Goal: Browse casually: Explore the website without a specific task or goal

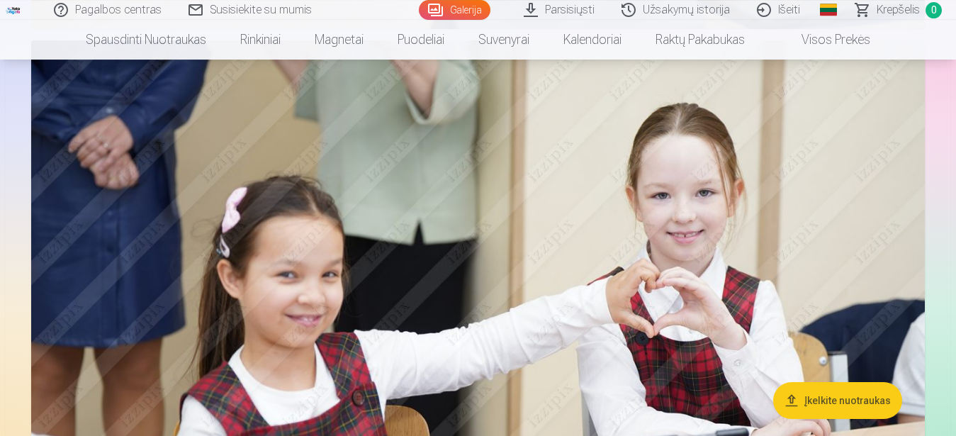
scroll to position [16853, 0]
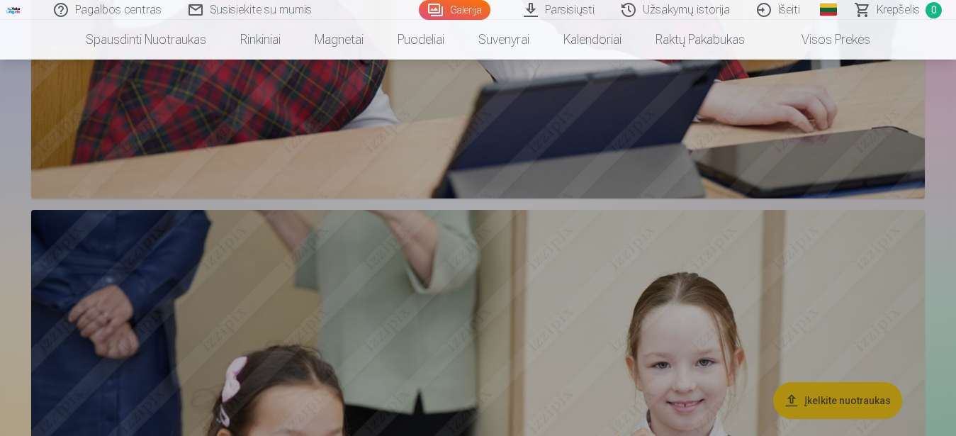
click at [356, 55] on link "Magnetai" at bounding box center [338, 40] width 83 height 40
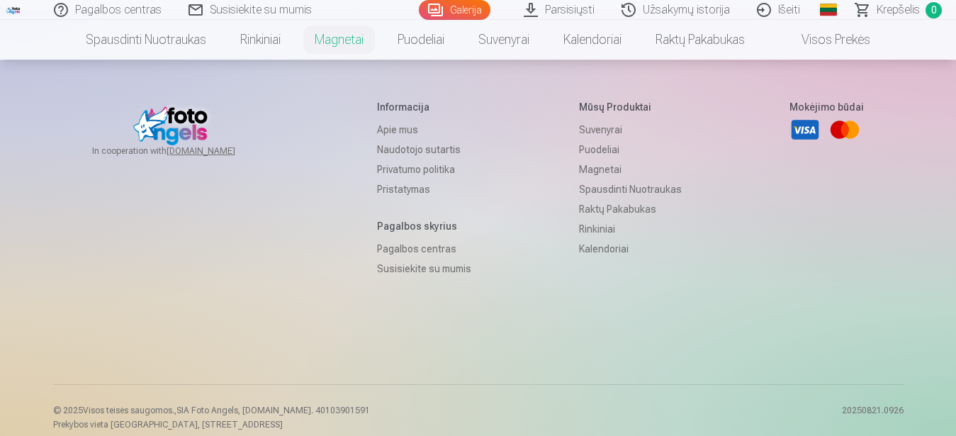
scroll to position [747, 0]
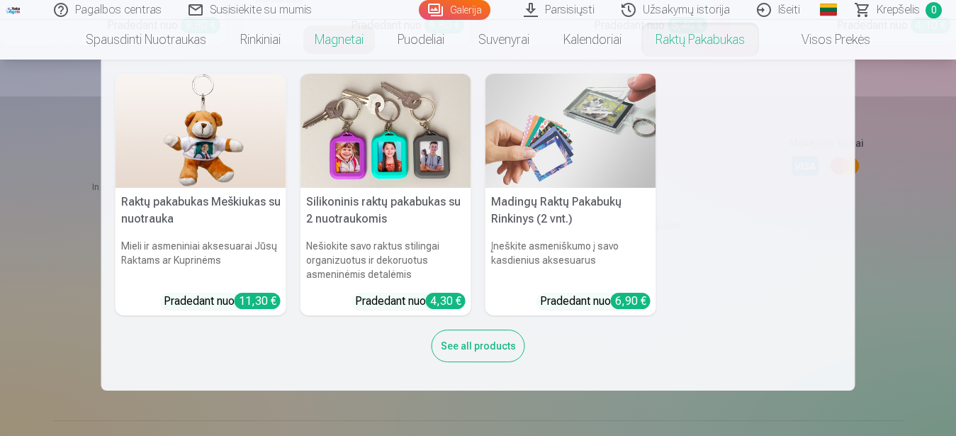
click at [720, 50] on link "Raktų pakabukas" at bounding box center [699, 40] width 123 height 40
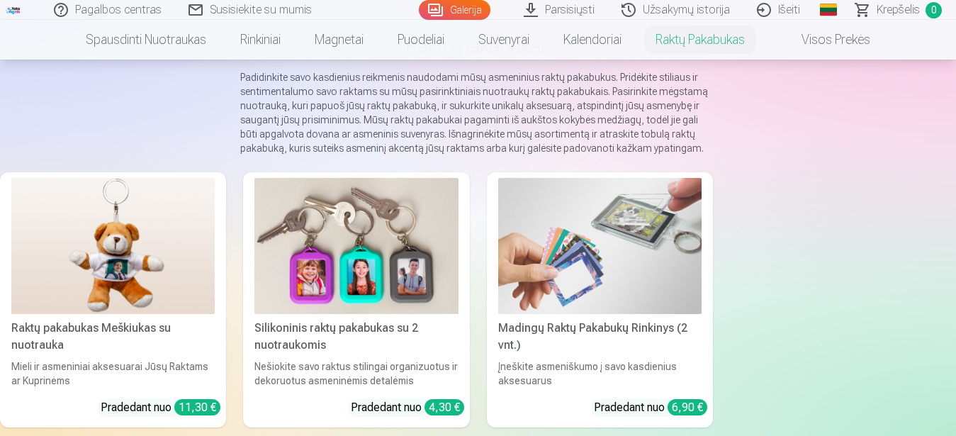
scroll to position [72, 0]
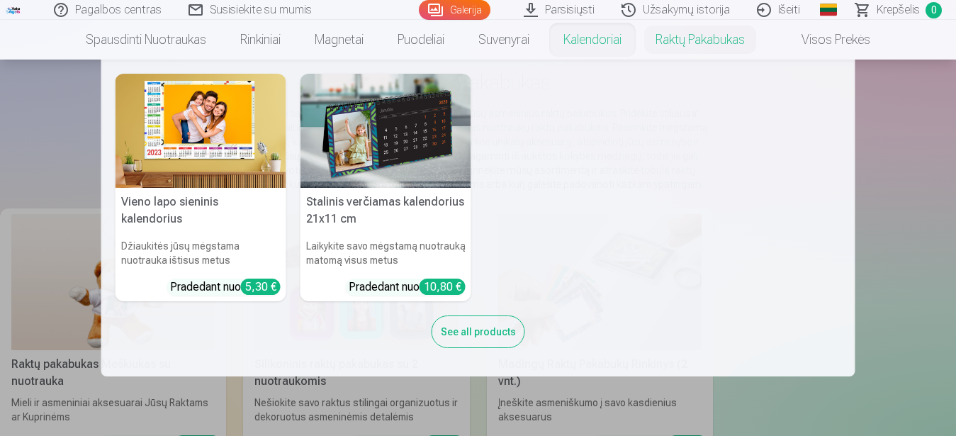
click at [620, 52] on link "Kalendoriai" at bounding box center [592, 40] width 92 height 40
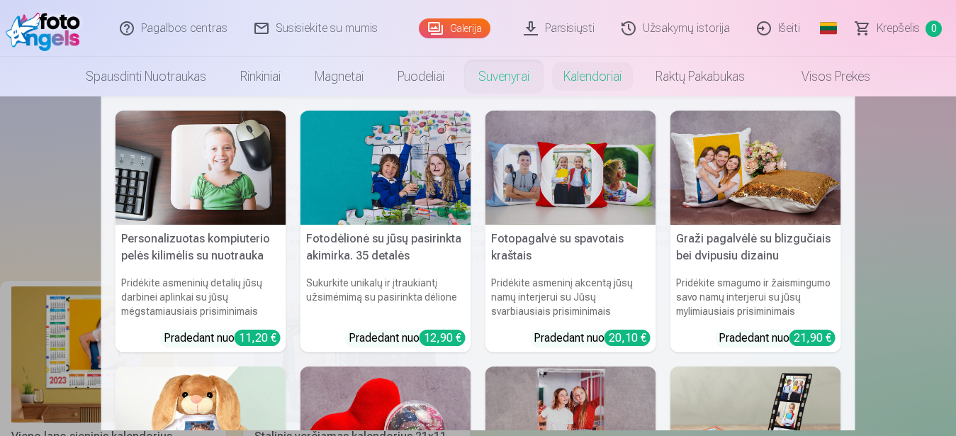
click at [490, 70] on link "Suvenyrai" at bounding box center [503, 77] width 85 height 40
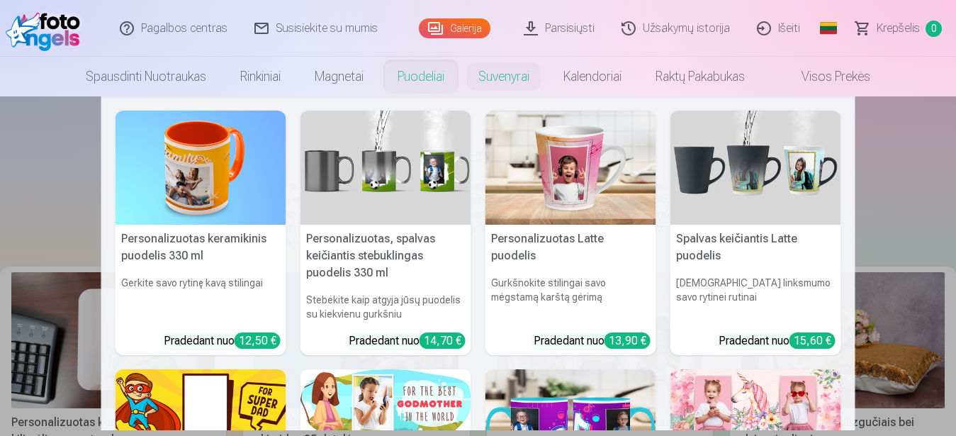
click at [433, 90] on link "Puodeliai" at bounding box center [420, 77] width 81 height 40
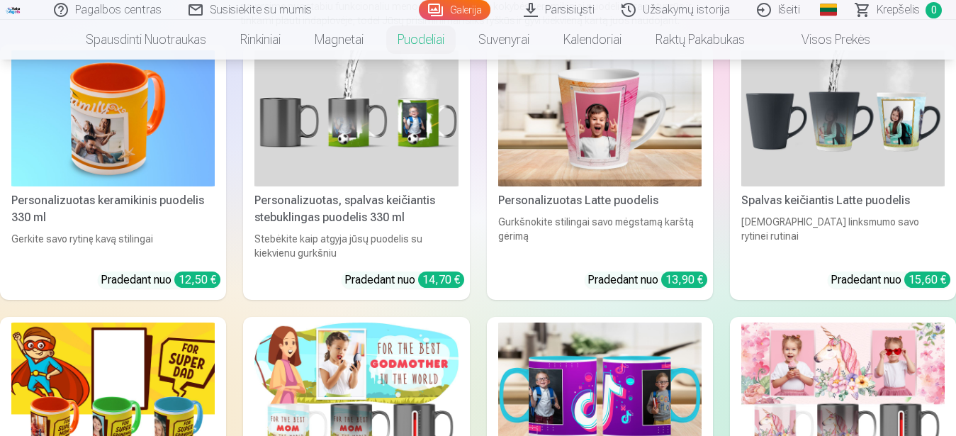
scroll to position [186, 0]
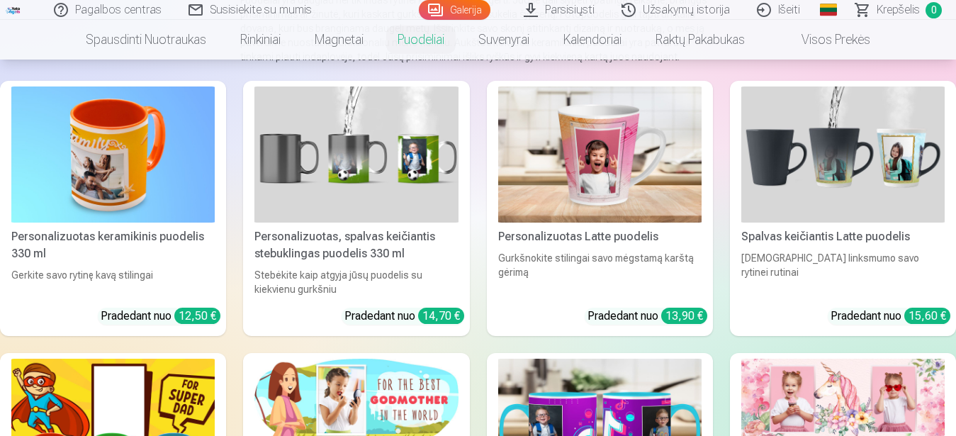
click at [815, 33] on link "Visos prekės" at bounding box center [823, 40] width 125 height 40
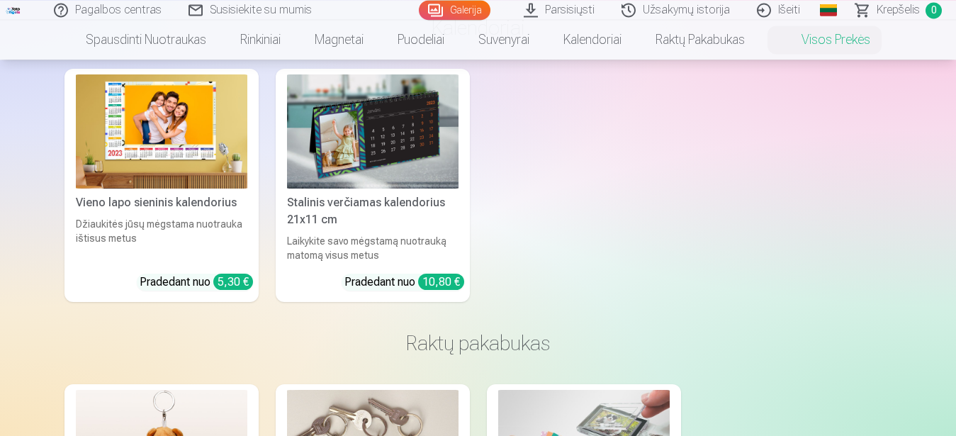
scroll to position [3585, 0]
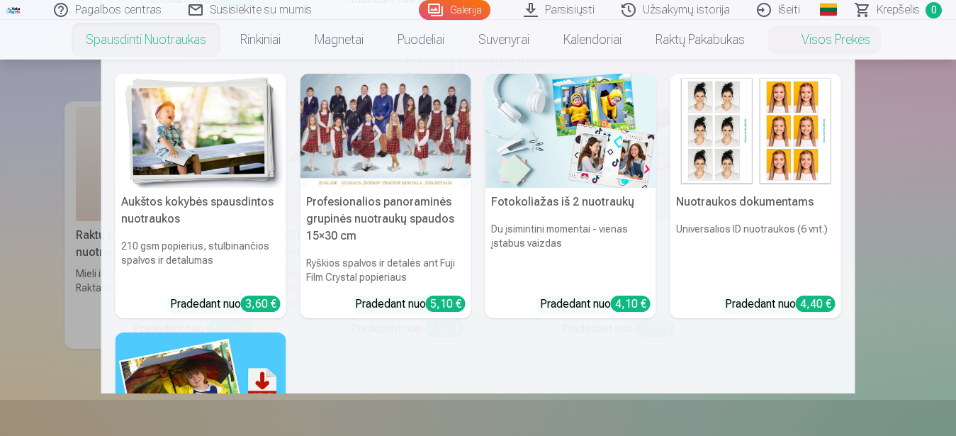
click at [46, 271] on nav "Aukštos kokybės spausdintos nuotraukos 210 gsm popierius, stulbinančios spalvos…" at bounding box center [478, 226] width 956 height 334
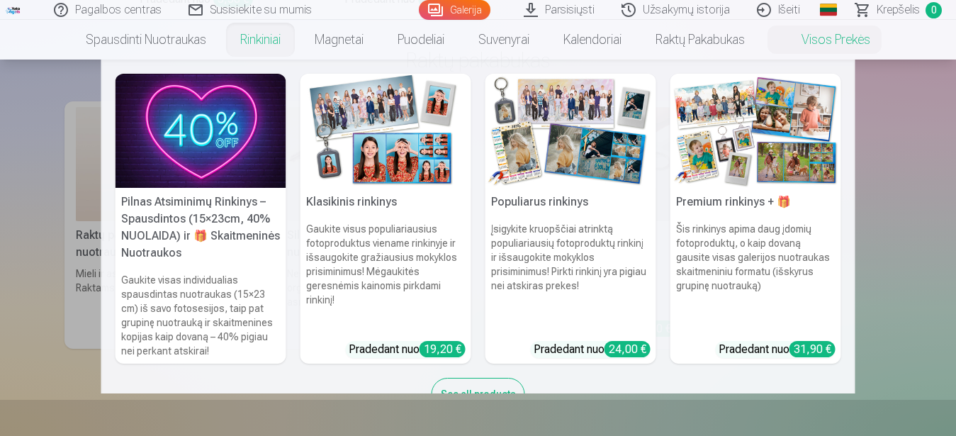
click at [32, 189] on nav "Pilnas Atsiminimų Rinkinys – Spausdintos (15×23cm, 40% NUOLAIDA) ir 🎁 Skaitmeni…" at bounding box center [478, 226] width 956 height 334
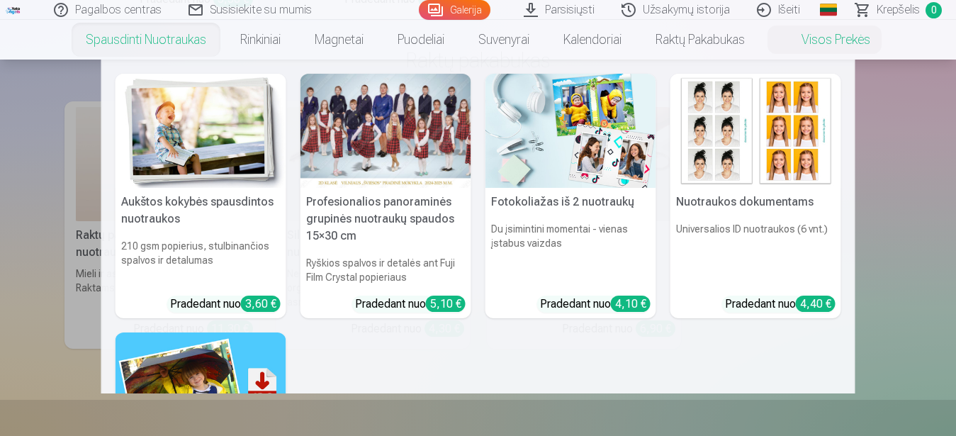
click at [358, 108] on div at bounding box center [385, 131] width 171 height 114
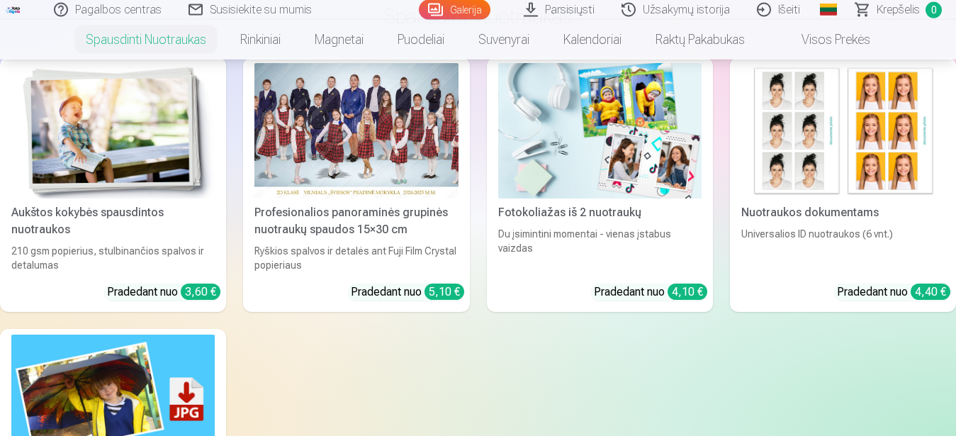
scroll to position [856, 0]
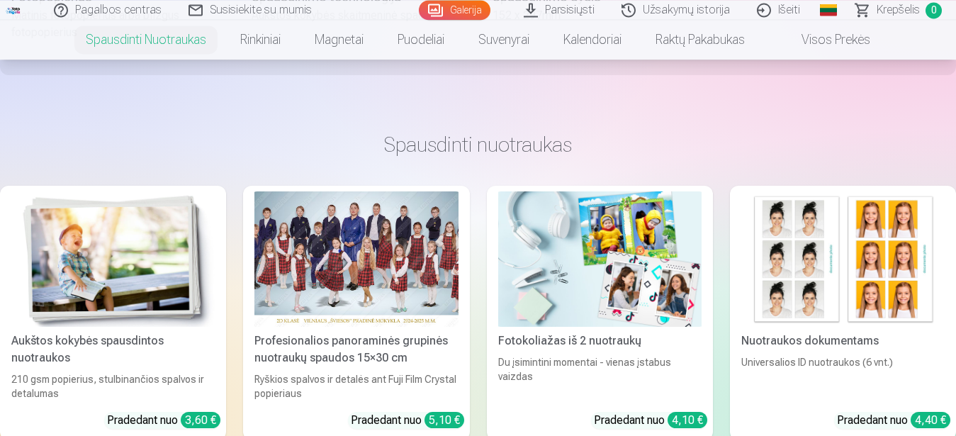
click at [397, 259] on div at bounding box center [355, 259] width 203 height 136
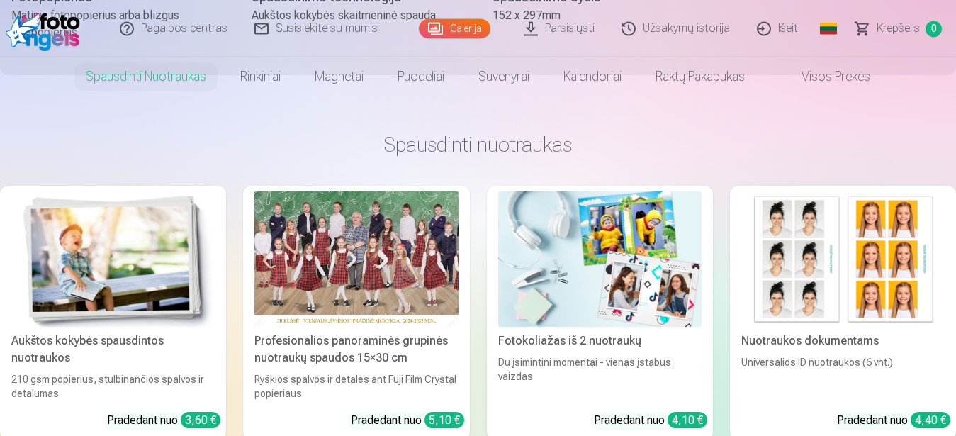
scroll to position [0, 0]
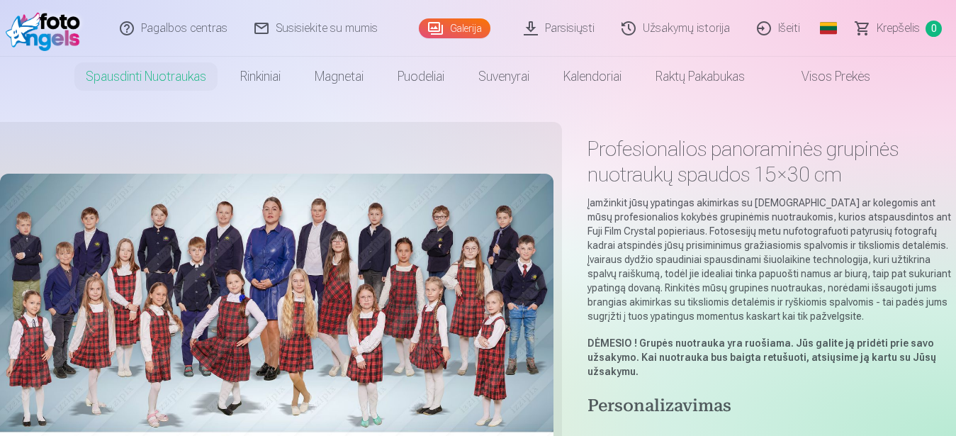
click at [826, 80] on link "Visos prekės" at bounding box center [823, 77] width 125 height 40
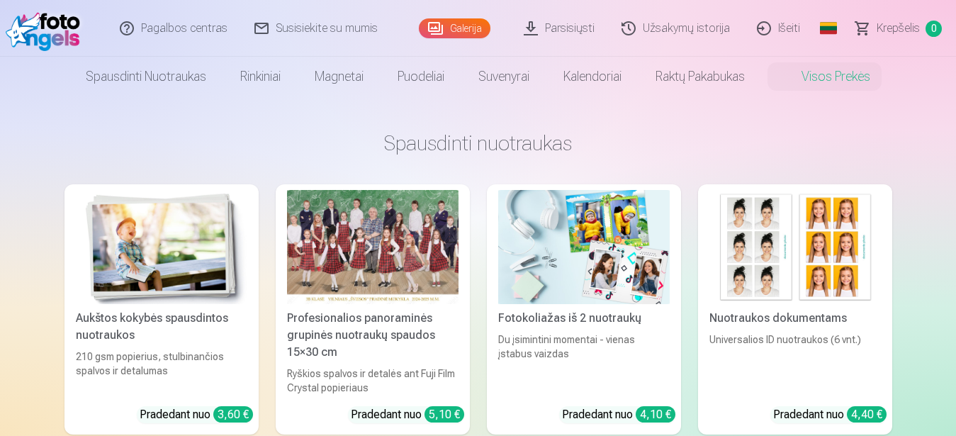
click at [446, 21] on link "Galerija" at bounding box center [455, 28] width 72 height 20
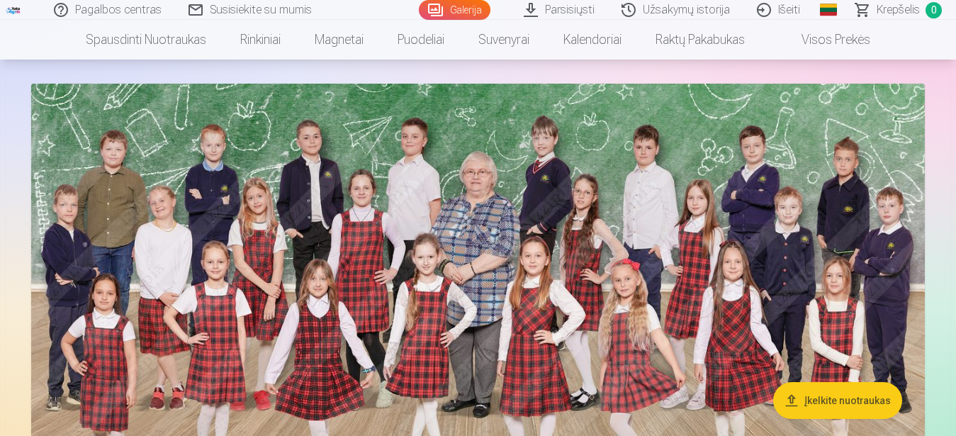
scroll to position [108, 0]
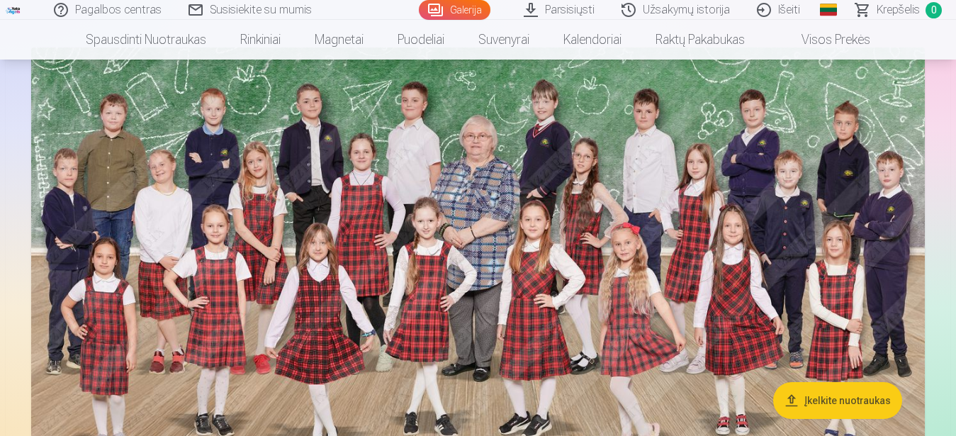
click at [544, 132] on img at bounding box center [477, 275] width 893 height 457
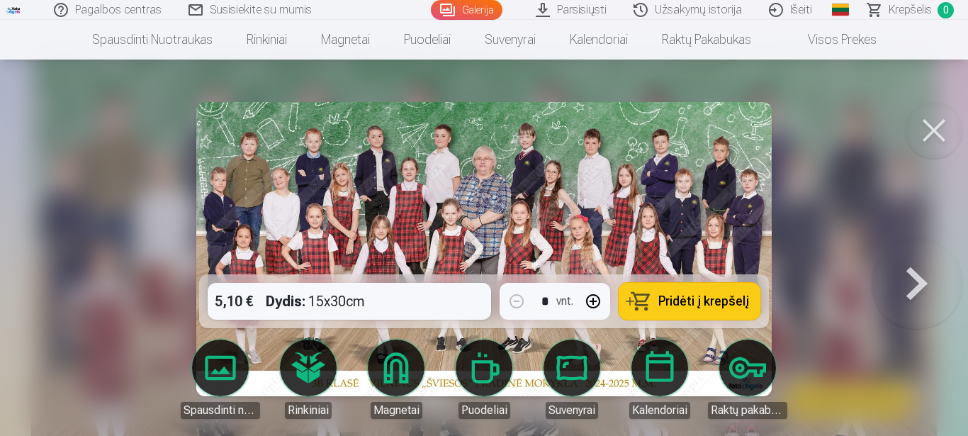
click at [598, 166] on img at bounding box center [483, 249] width 574 height 294
click at [942, 137] on button at bounding box center [933, 130] width 57 height 57
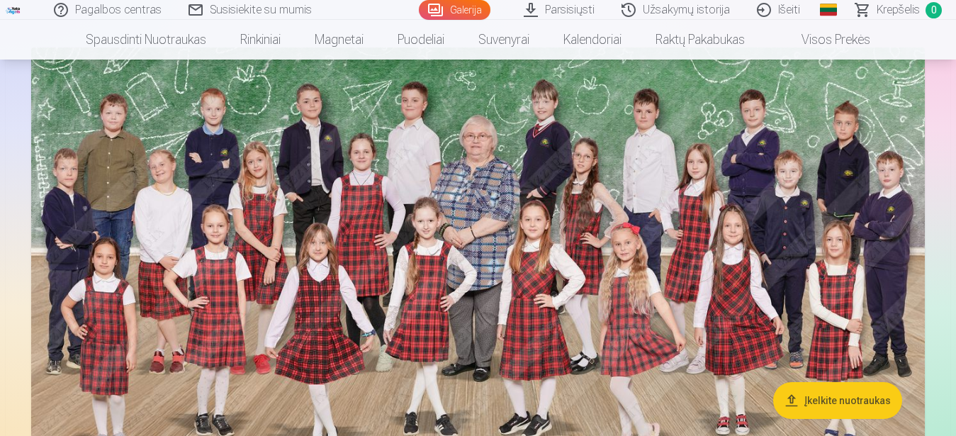
drag, startPoint x: 528, startPoint y: 276, endPoint x: 750, endPoint y: 263, distance: 222.8
click at [750, 263] on img at bounding box center [477, 275] width 893 height 457
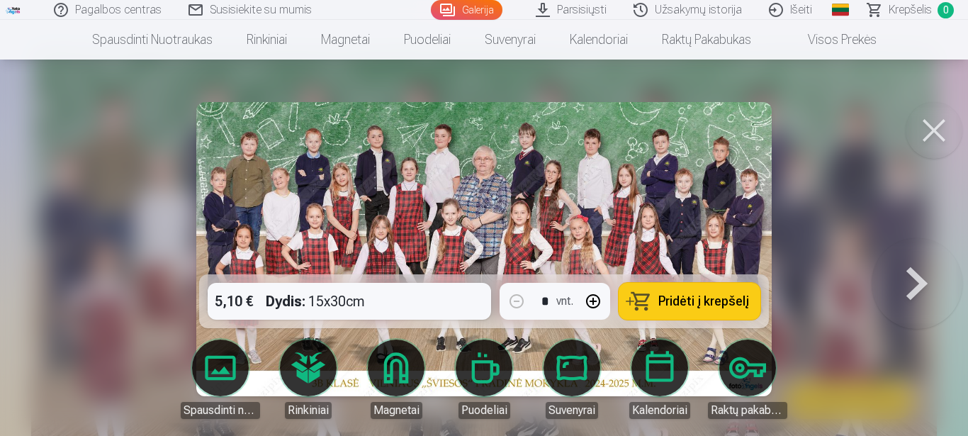
click at [939, 135] on button at bounding box center [933, 130] width 57 height 57
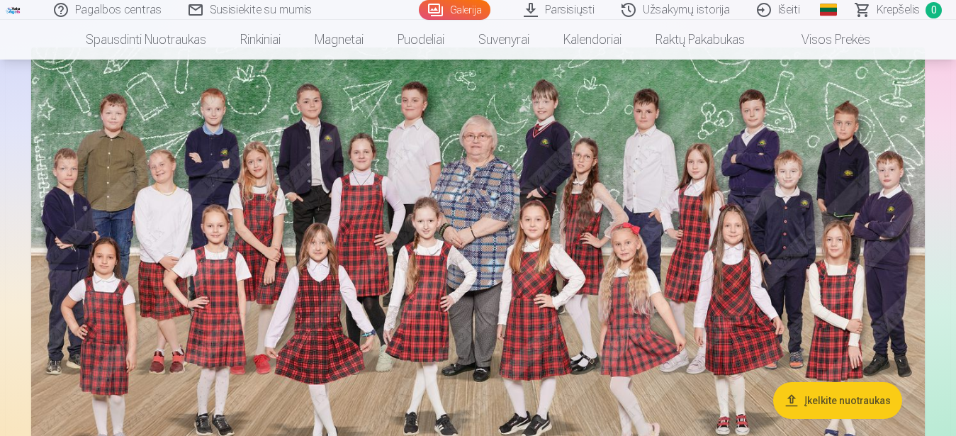
drag, startPoint x: 937, startPoint y: 136, endPoint x: 962, endPoint y: 215, distance: 82.4
click at [358, 227] on img at bounding box center [477, 275] width 893 height 457
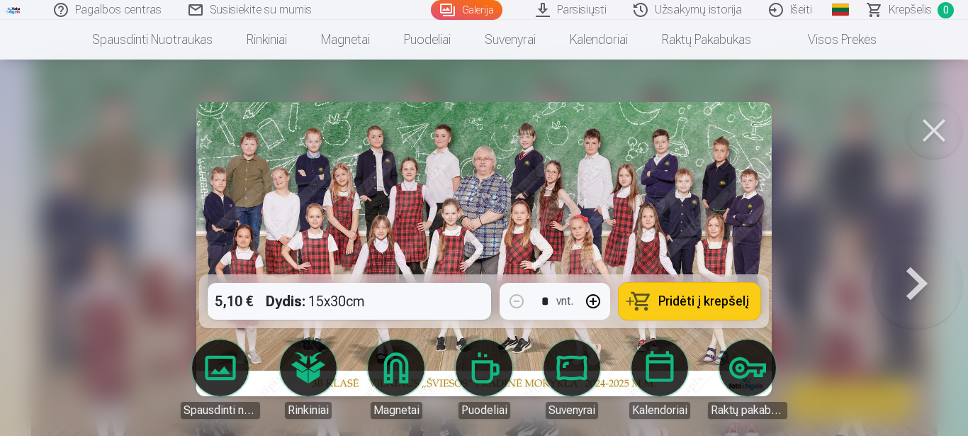
click at [935, 132] on button at bounding box center [933, 130] width 57 height 57
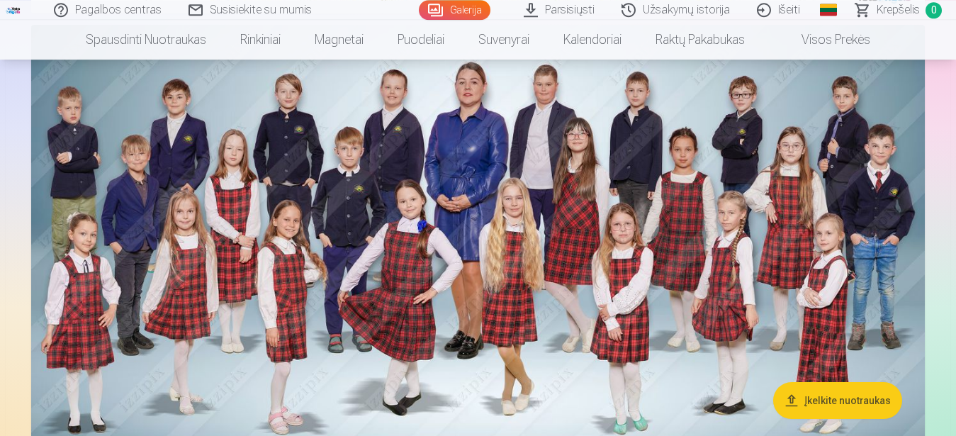
scroll to position [559, 0]
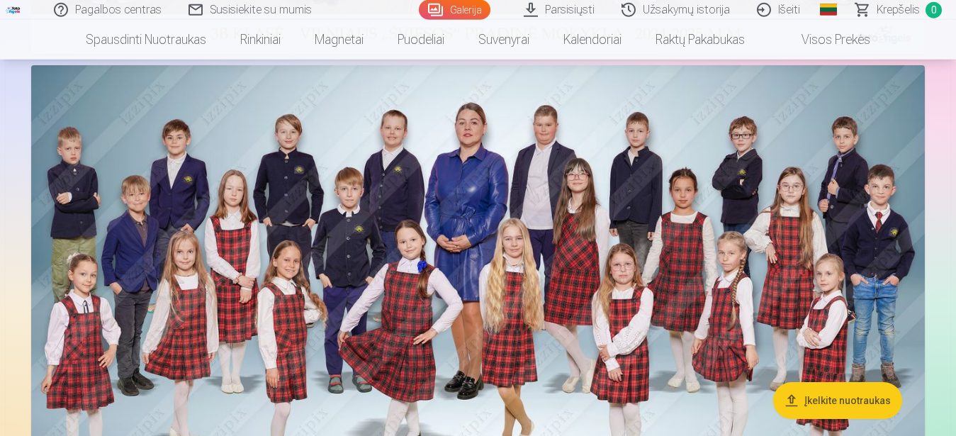
click at [800, 344] on img at bounding box center [477, 293] width 893 height 457
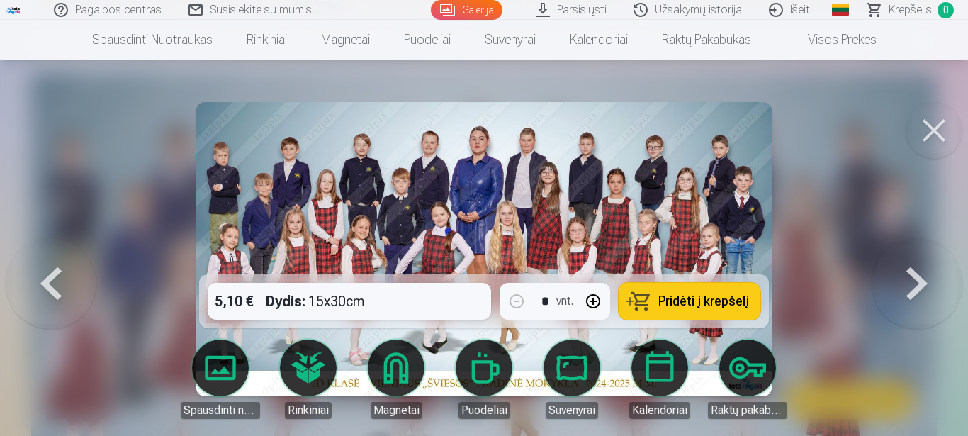
click at [943, 125] on button at bounding box center [933, 130] width 57 height 57
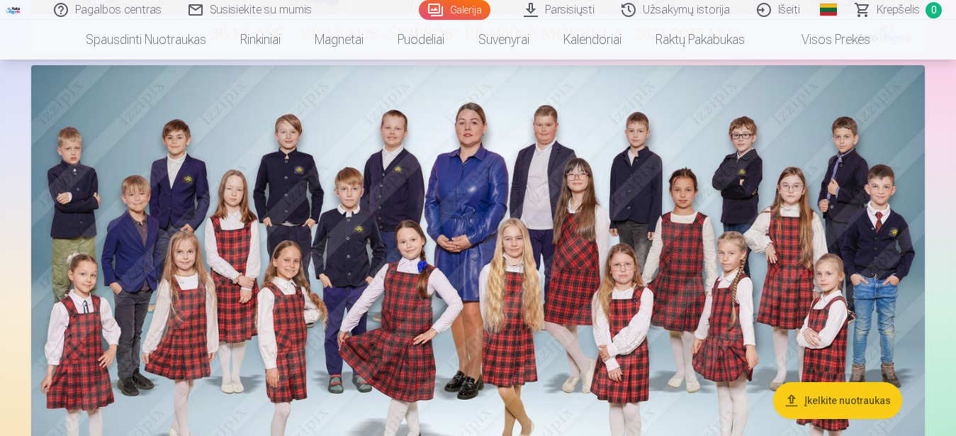
click at [732, 278] on img at bounding box center [477, 293] width 893 height 457
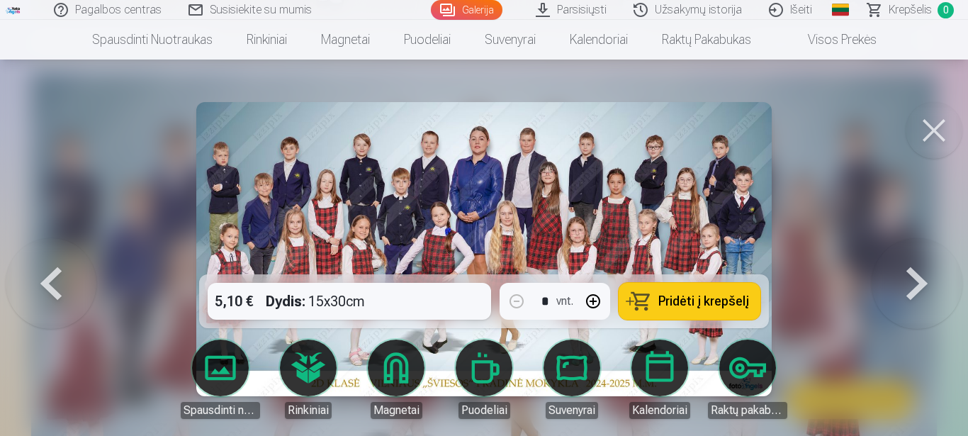
click at [939, 260] on button at bounding box center [916, 249] width 91 height 22
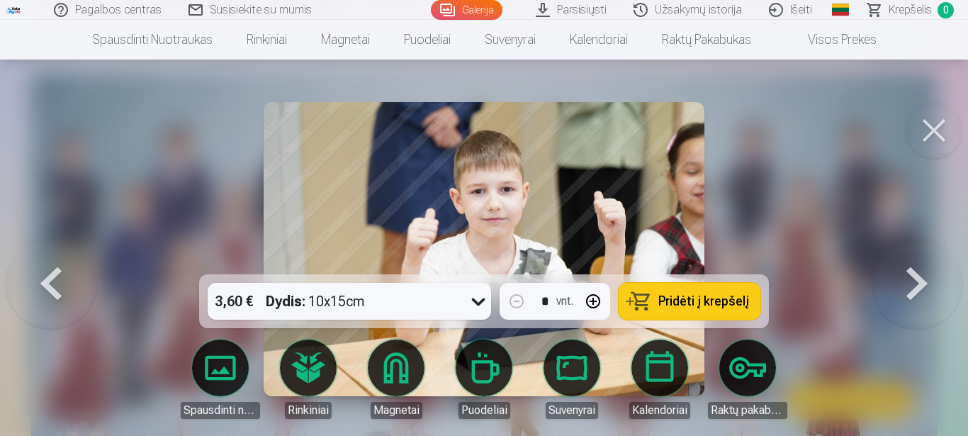
click at [939, 260] on button at bounding box center [916, 249] width 91 height 22
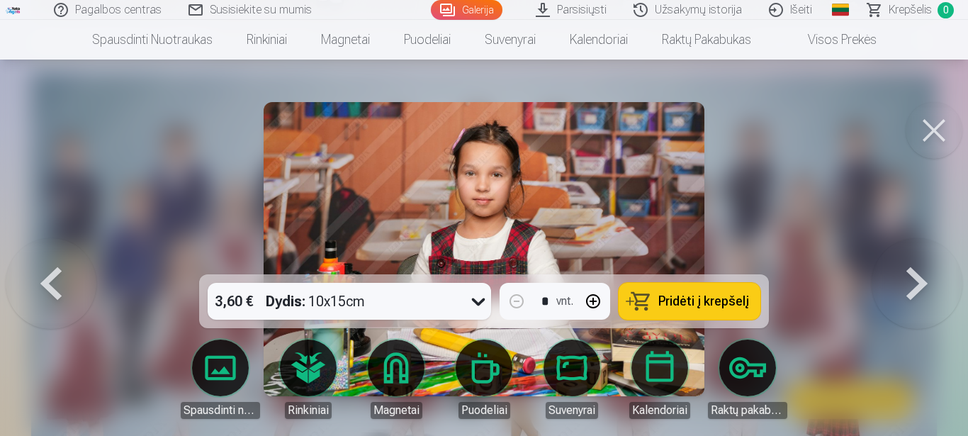
click at [85, 260] on button at bounding box center [51, 249] width 91 height 22
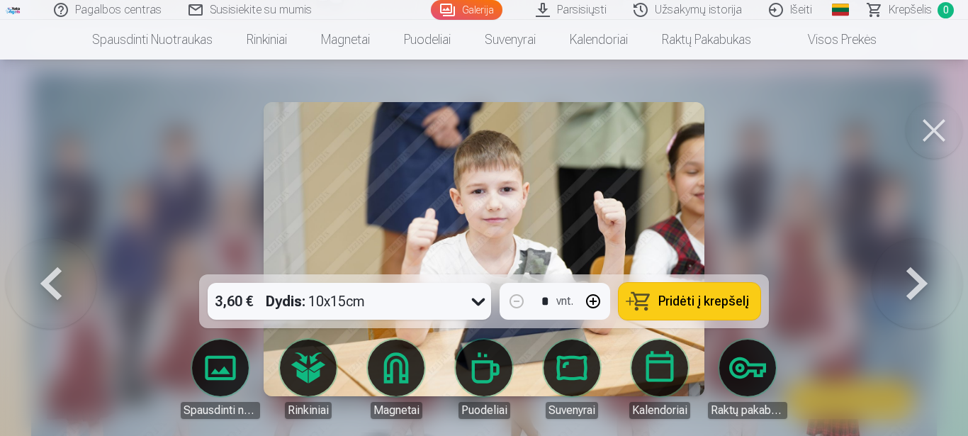
click at [951, 132] on button at bounding box center [933, 130] width 57 height 57
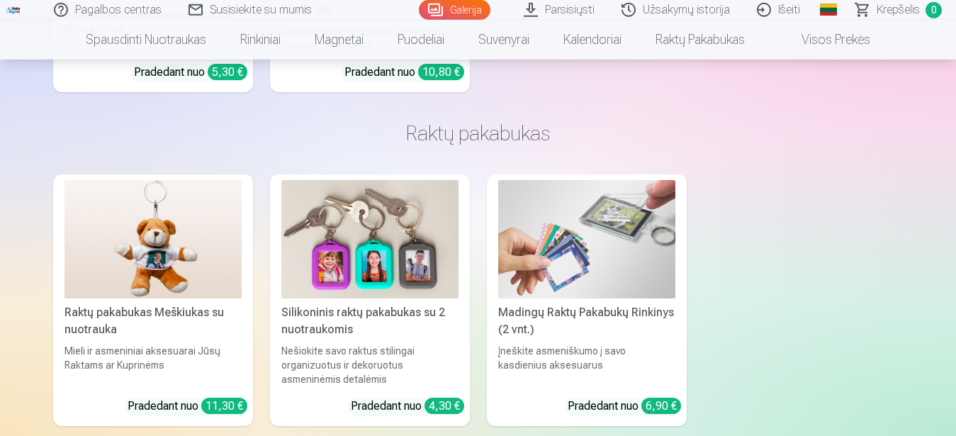
scroll to position [22524, 0]
